Goal: Transaction & Acquisition: Download file/media

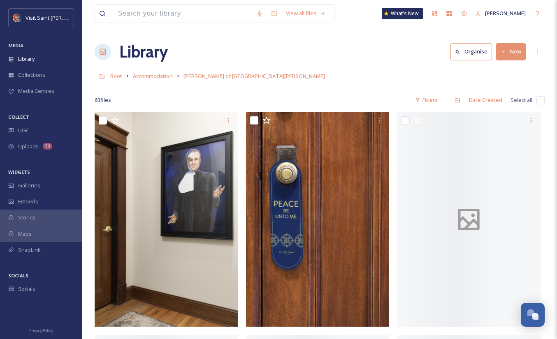
scroll to position [1451, 0]
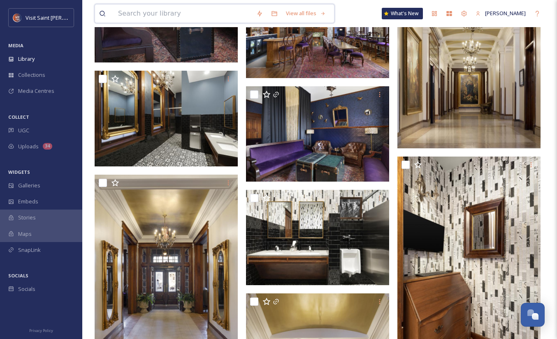
click at [172, 12] on input at bounding box center [183, 14] width 138 height 18
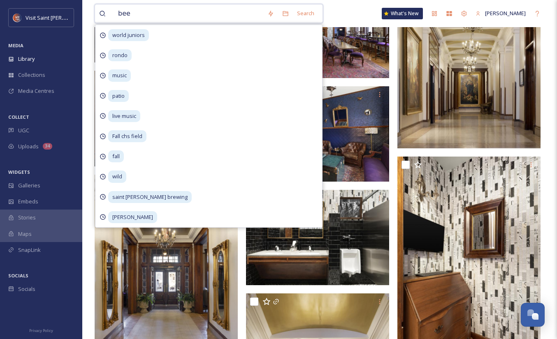
type input "beer"
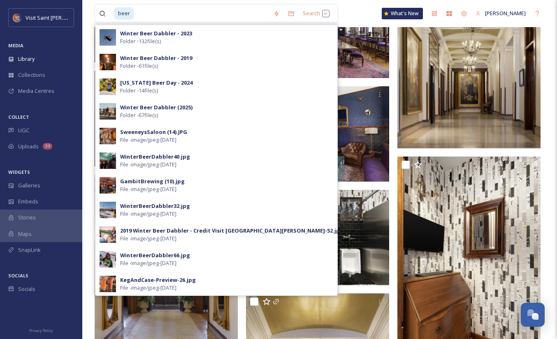
click at [210, 34] on div "Winter Beer Dabbler - 2023 Folder - 132 file(s)" at bounding box center [226, 38] width 213 height 16
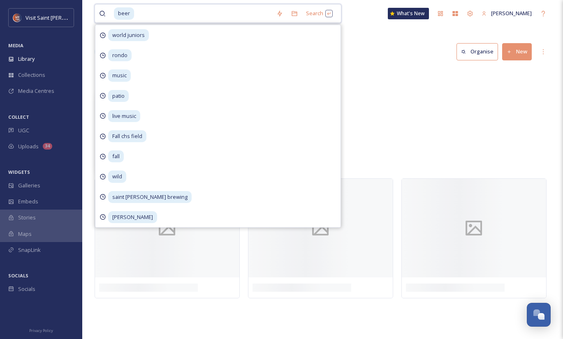
click at [171, 16] on input at bounding box center [203, 14] width 137 height 18
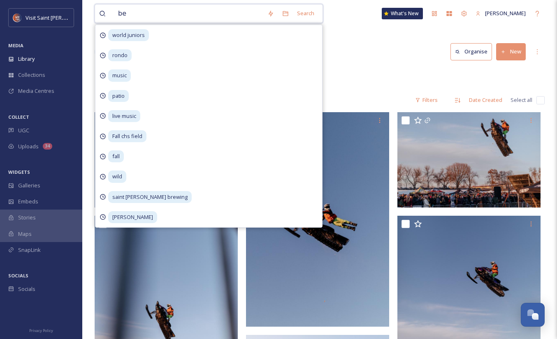
type input "b"
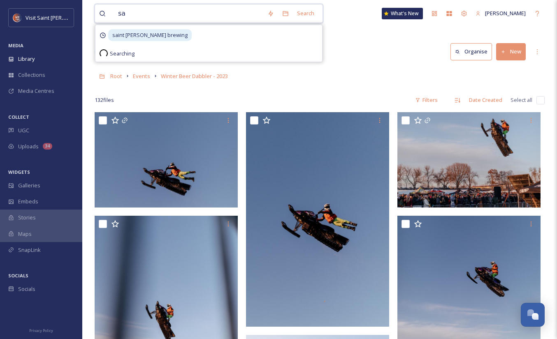
type input "s"
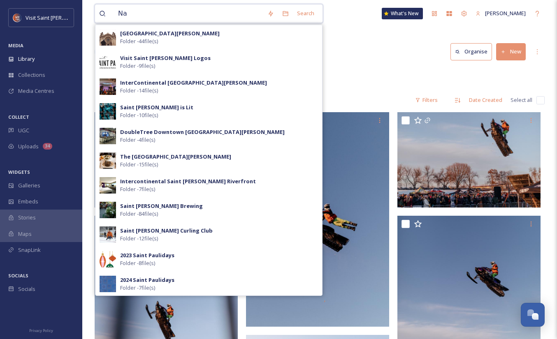
type input "N"
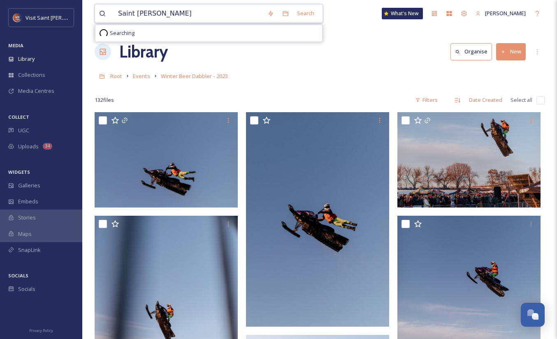
type input "Saint [PERSON_NAME] Brewing"
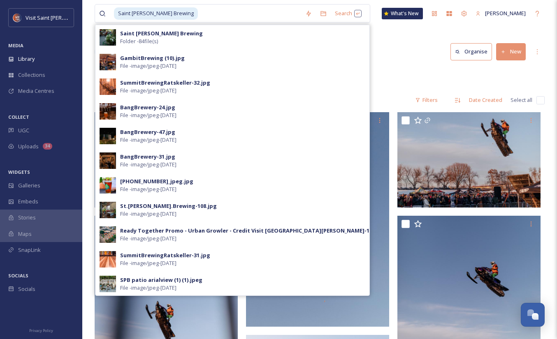
click at [208, 35] on div "Saint [PERSON_NAME] Brewing Folder - 84 file(s)" at bounding box center [242, 38] width 245 height 16
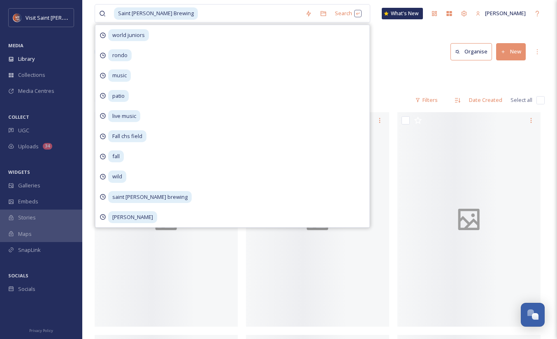
click at [409, 50] on div "Library Organise New" at bounding box center [320, 51] width 450 height 25
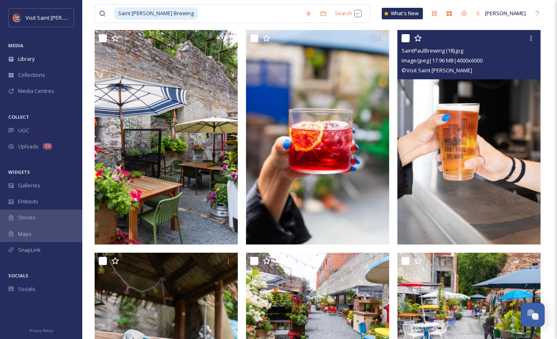
scroll to position [68, 0]
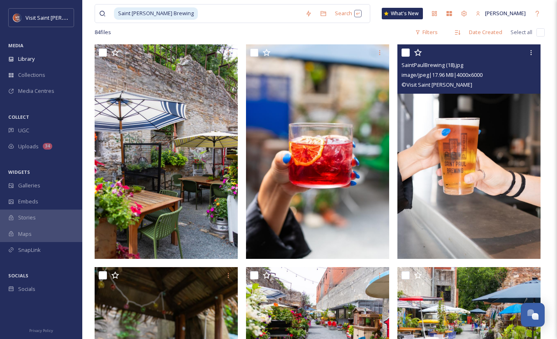
click at [535, 53] on div at bounding box center [530, 52] width 15 height 15
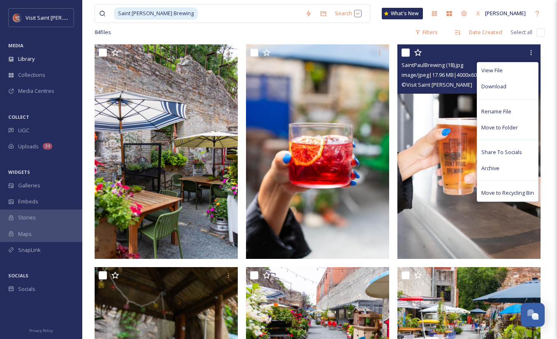
click at [514, 84] on div "Download" at bounding box center [507, 87] width 61 height 16
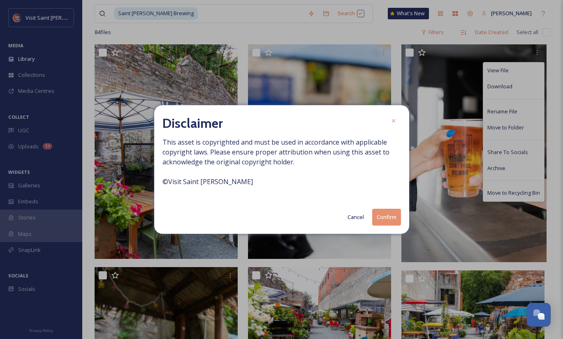
click at [389, 220] on button "Confirm" at bounding box center [386, 217] width 29 height 17
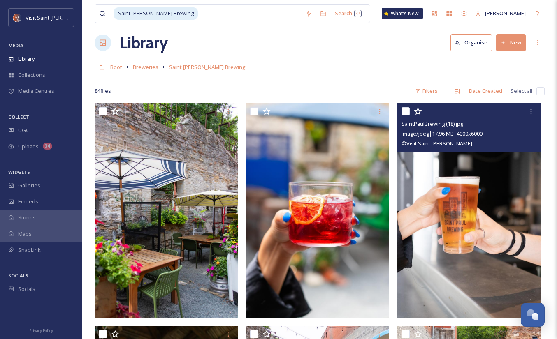
scroll to position [0, 0]
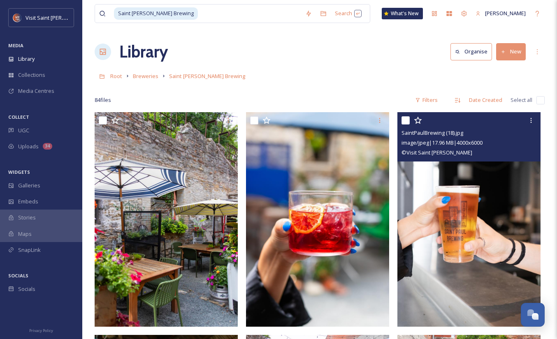
click at [528, 122] on icon at bounding box center [531, 120] width 7 height 7
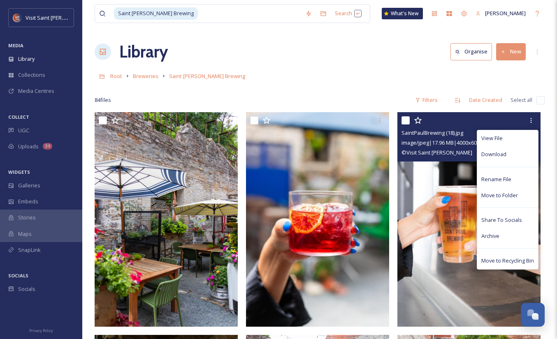
click at [502, 157] on span "Download" at bounding box center [493, 154] width 25 height 8
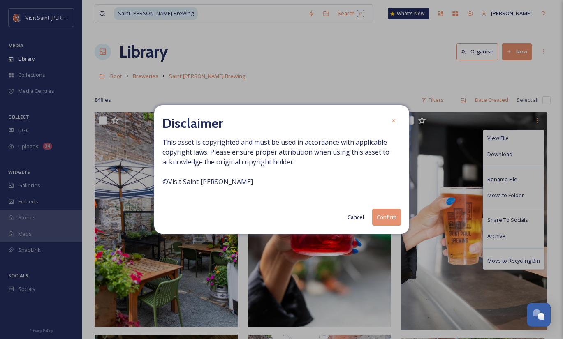
click at [387, 217] on button "Confirm" at bounding box center [386, 217] width 29 height 17
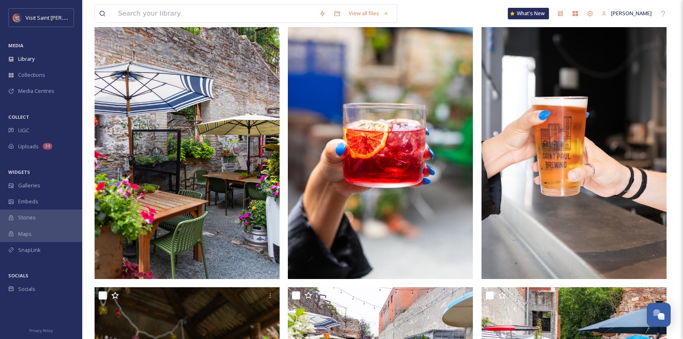
scroll to position [41, 0]
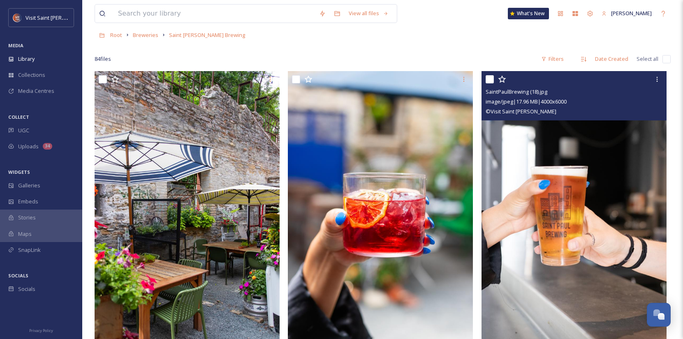
click at [562, 78] on icon at bounding box center [657, 79] width 7 height 7
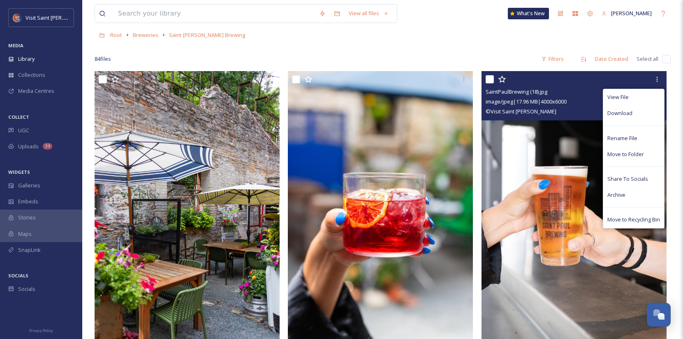
click at [562, 113] on div "Download" at bounding box center [633, 113] width 61 height 16
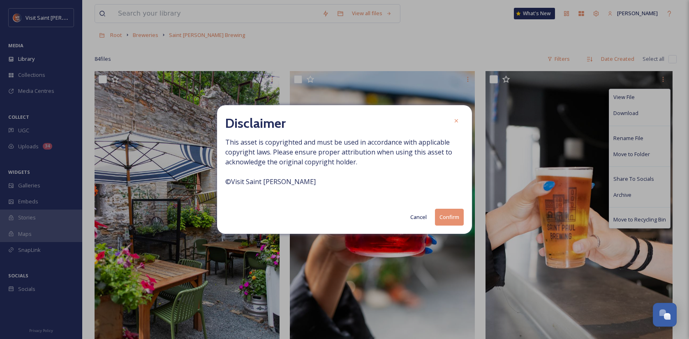
click at [458, 215] on button "Confirm" at bounding box center [449, 217] width 29 height 17
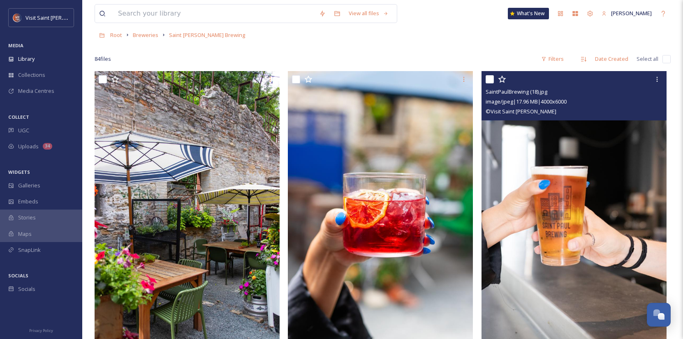
click at [562, 76] on div at bounding box center [657, 79] width 15 height 15
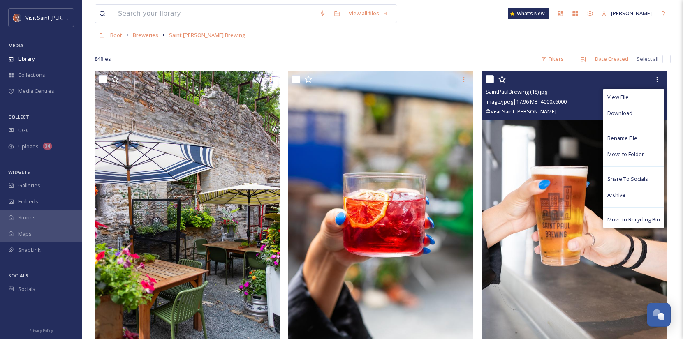
click at [562, 113] on div "Download" at bounding box center [633, 113] width 61 height 16
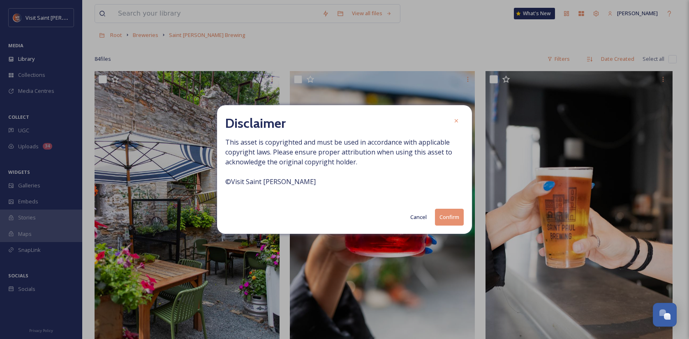
click at [452, 216] on button "Confirm" at bounding box center [449, 217] width 29 height 17
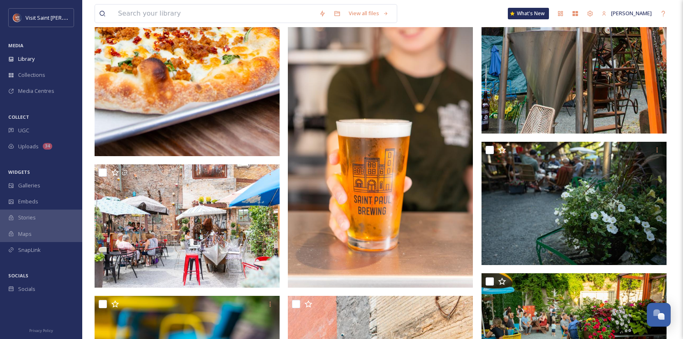
scroll to position [1316, 0]
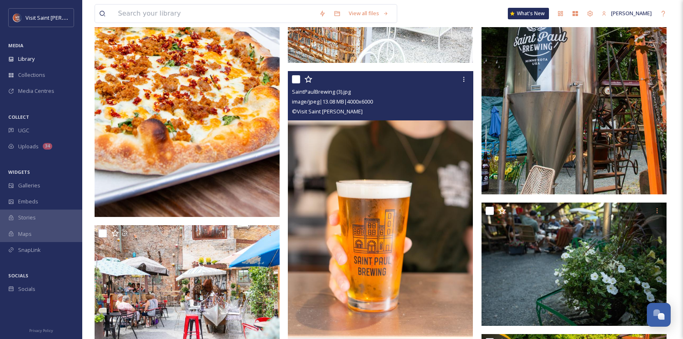
click at [465, 83] on icon at bounding box center [464, 79] width 7 height 7
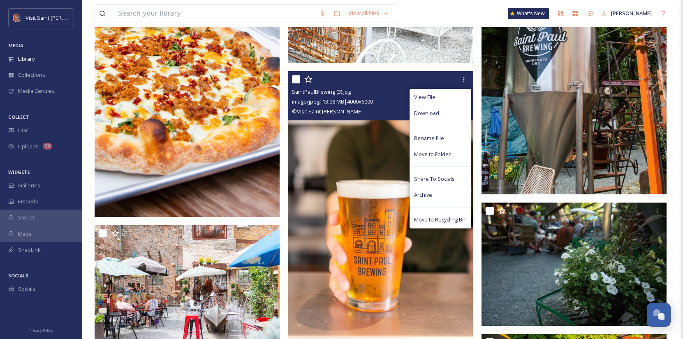
click at [448, 115] on div "Download" at bounding box center [440, 113] width 61 height 16
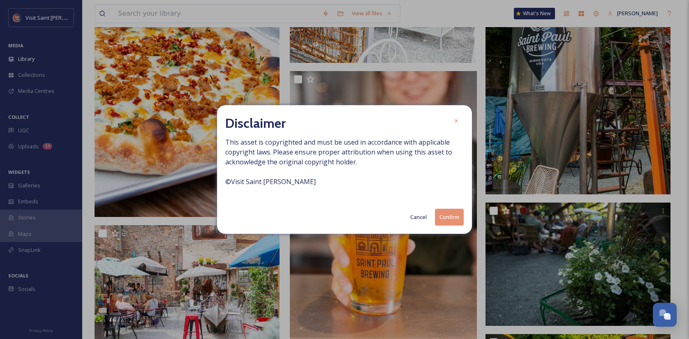
click at [448, 216] on button "Confirm" at bounding box center [449, 217] width 29 height 17
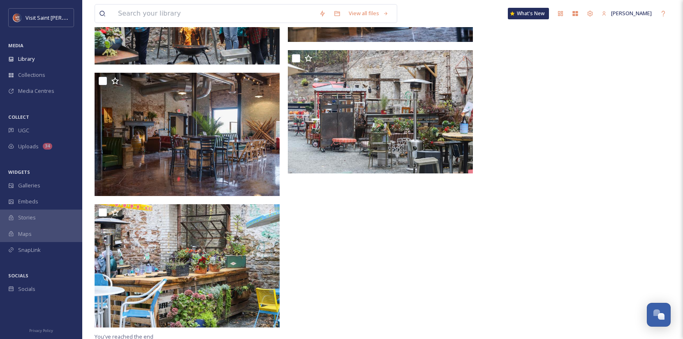
scroll to position [5004, 0]
